Goal: Task Accomplishment & Management: Complete application form

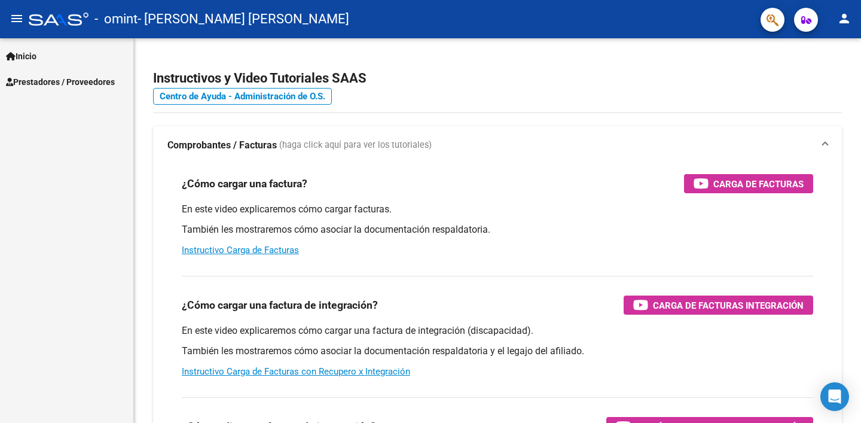
click at [105, 82] on span "Prestadores / Proveedores" at bounding box center [60, 81] width 109 height 13
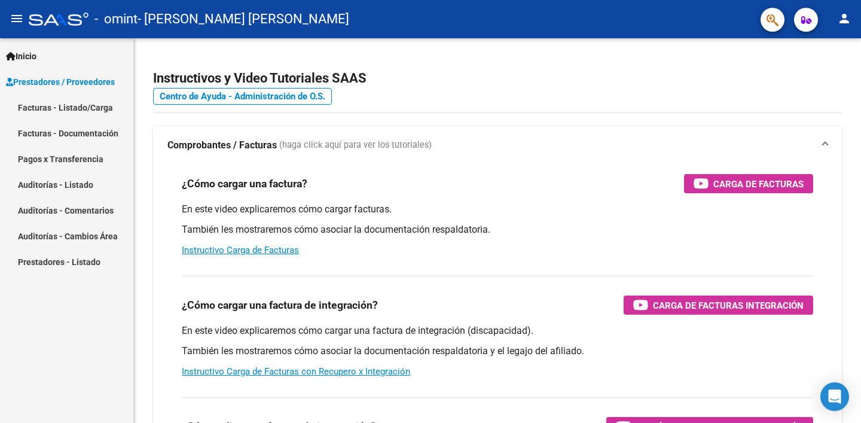
click at [89, 106] on link "Facturas - Listado/Carga" at bounding box center [66, 107] width 133 height 26
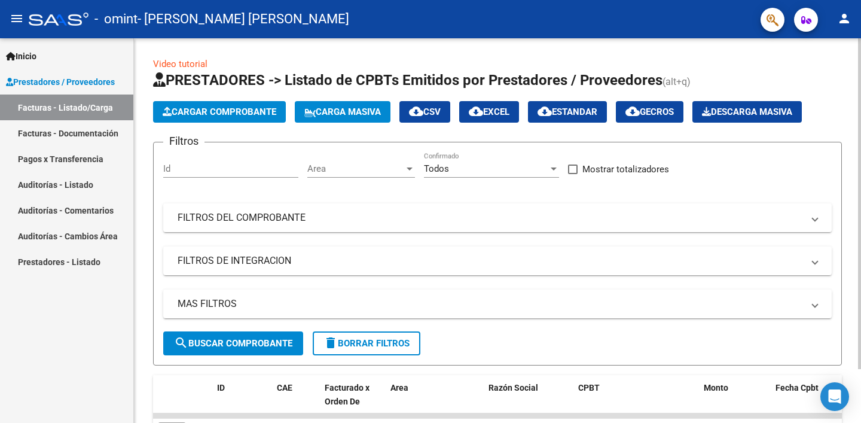
click at [253, 112] on span "Cargar Comprobante" at bounding box center [220, 111] width 114 height 11
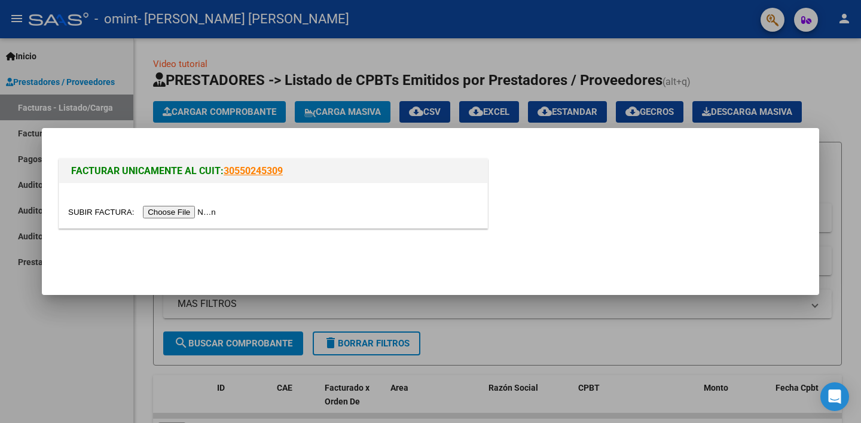
click at [197, 212] on input "file" at bounding box center [143, 212] width 151 height 13
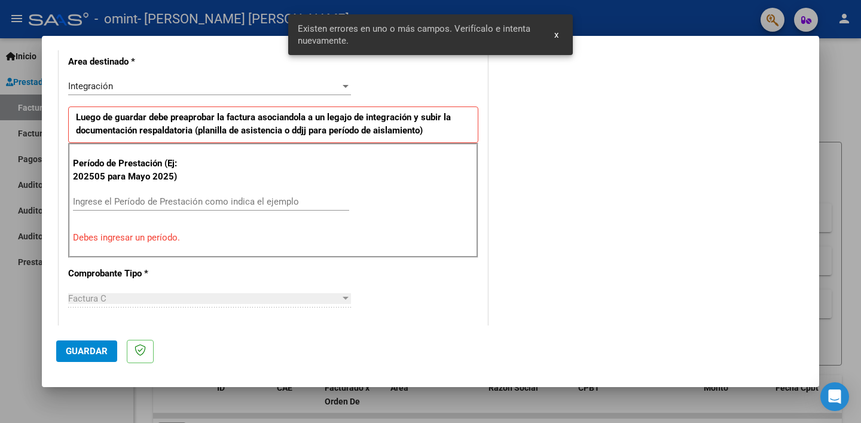
scroll to position [277, 0]
click at [206, 204] on input "Ingrese el Período de Prestación como indica el ejemplo" at bounding box center [211, 201] width 276 height 11
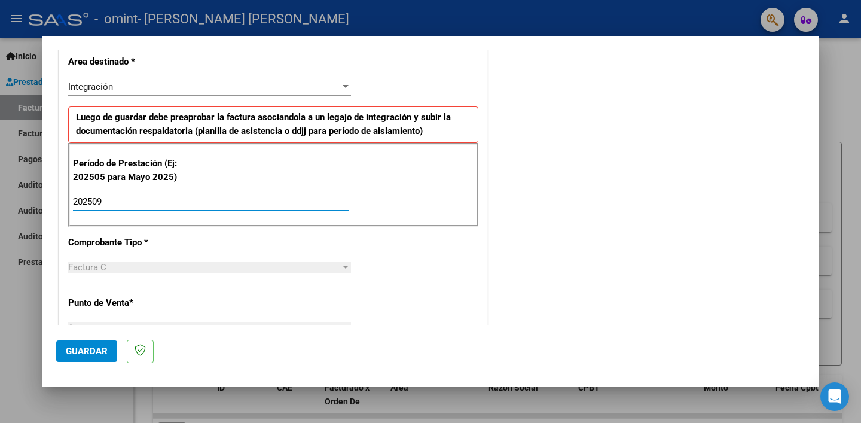
type input "202509"
click at [88, 356] on button "Guardar" at bounding box center [86, 351] width 61 height 22
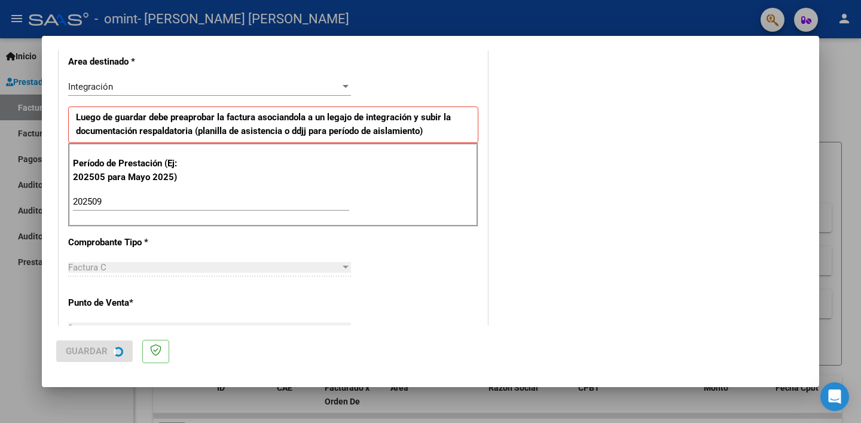
scroll to position [0, 0]
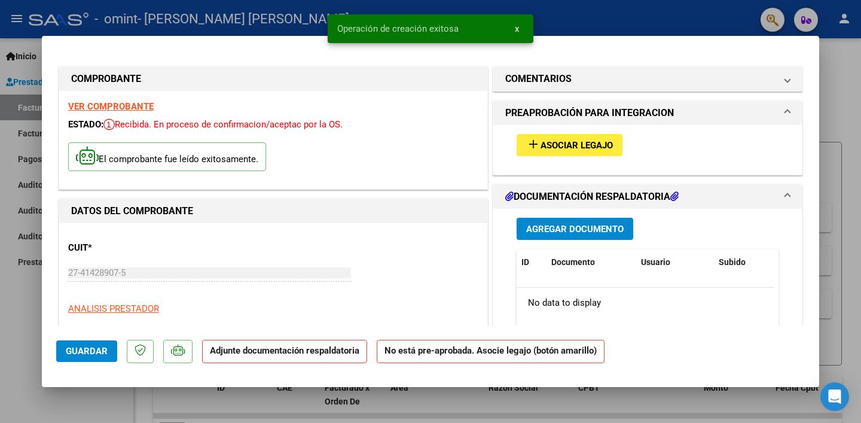
click at [573, 154] on button "add Asociar Legajo" at bounding box center [570, 145] width 106 height 22
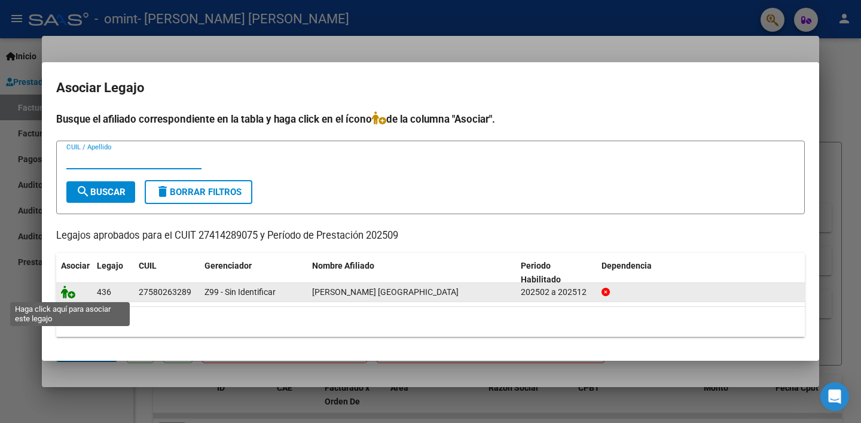
click at [74, 292] on icon at bounding box center [68, 291] width 14 height 13
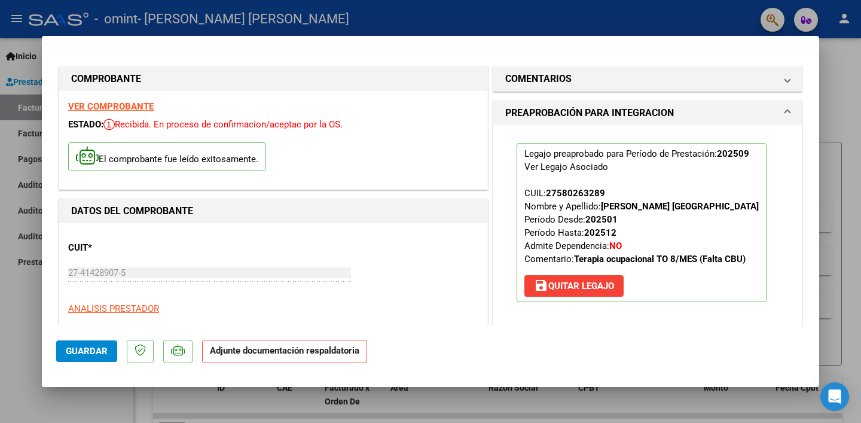
click at [450, 249] on div "CUIT * 27-41428907-5 Ingresar CUIT ANALISIS PRESTADOR [PERSON_NAME] [PERSON_NAM…" at bounding box center [273, 284] width 410 height 105
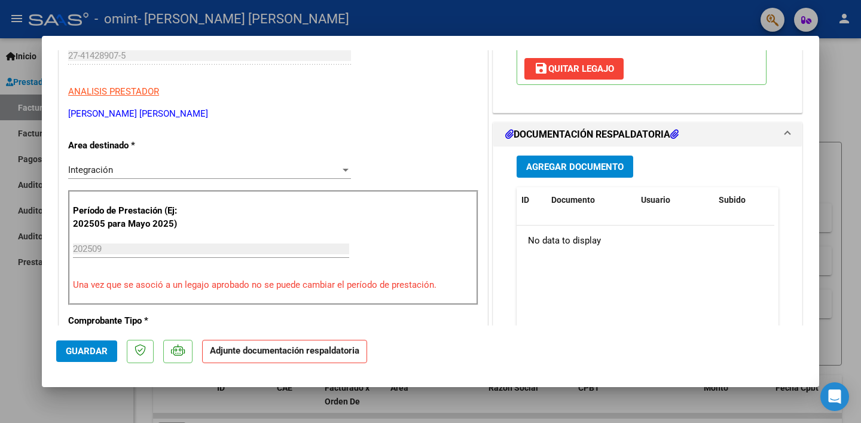
scroll to position [218, 0]
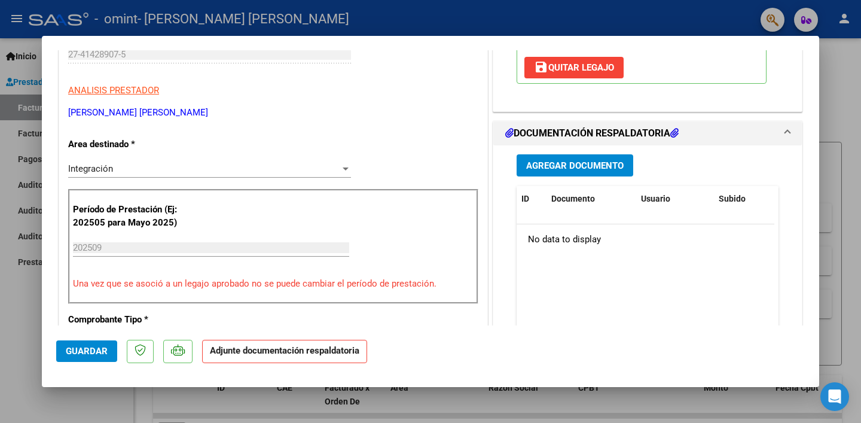
click at [592, 170] on button "Agregar Documento" at bounding box center [575, 165] width 117 height 22
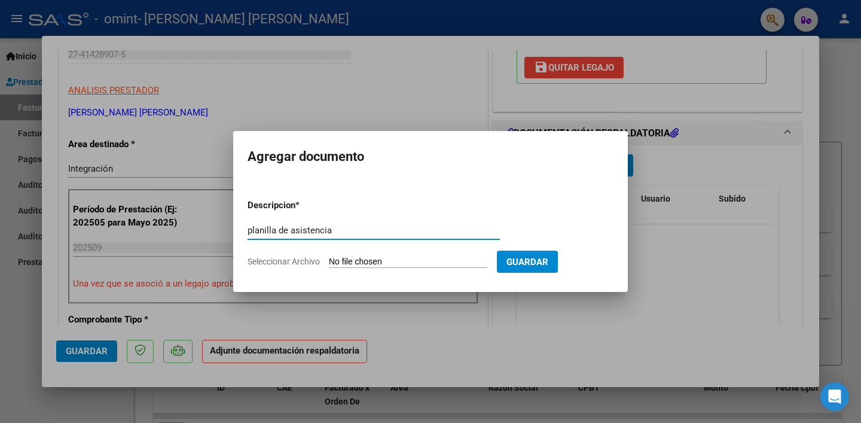
type input "planilla de asistencia"
click at [364, 261] on input "Seleccionar Archivo" at bounding box center [408, 261] width 158 height 11
type input "C:\fakepath\[PERSON_NAME] sep.pdf"
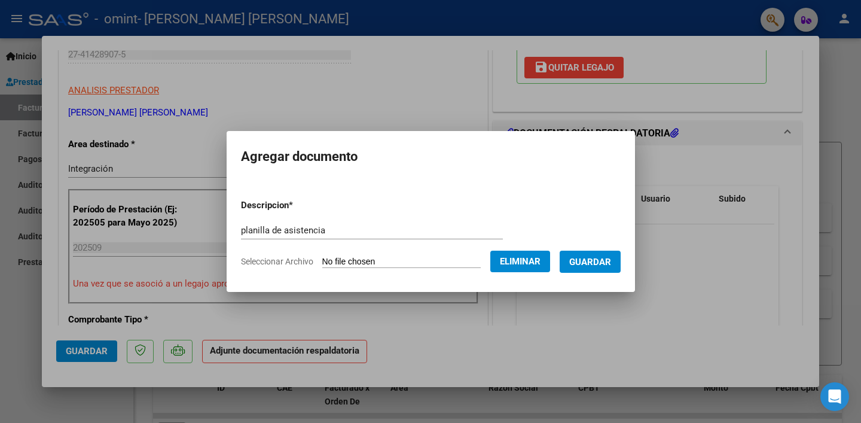
click at [594, 258] on span "Guardar" at bounding box center [590, 261] width 42 height 11
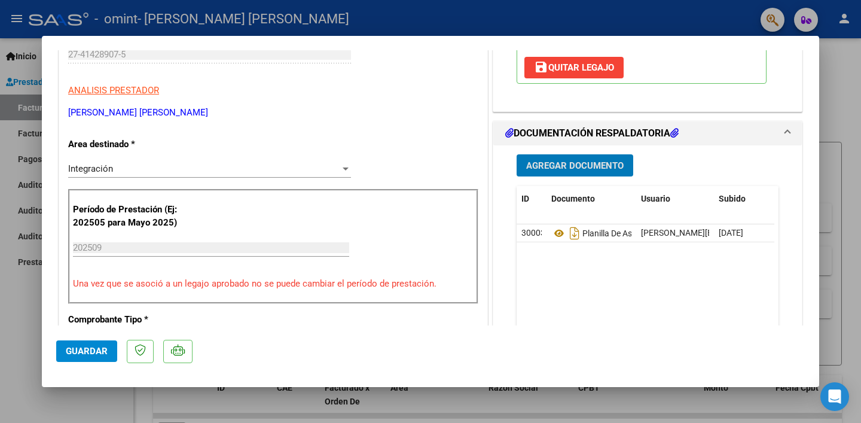
click at [100, 346] on span "Guardar" at bounding box center [87, 351] width 42 height 11
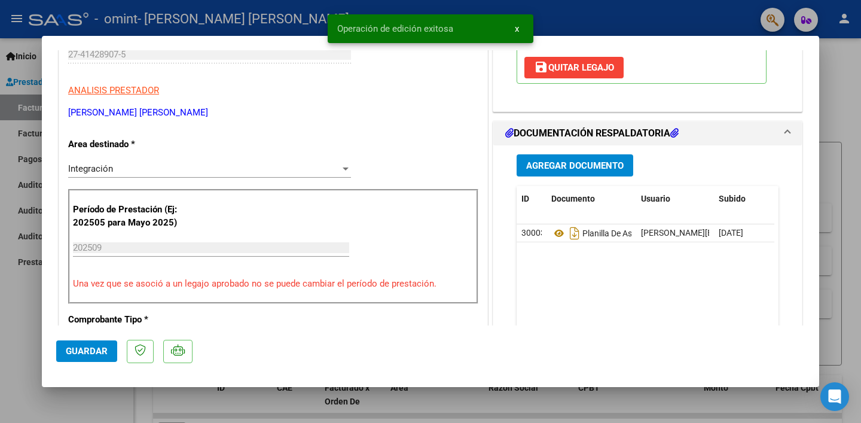
click at [578, 377] on mat-dialog-container "COMPROBANTE VER COMPROBANTE ESTADO: Recibida. En proceso de confirmacion/acepta…" at bounding box center [430, 211] width 777 height 350
click at [579, 396] on div at bounding box center [430, 211] width 861 height 423
type input "$ 0,00"
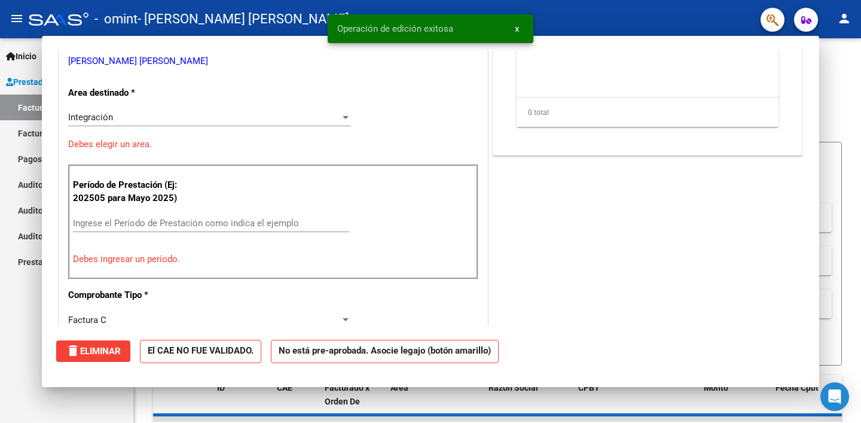
scroll to position [182, 0]
